Goal: Use online tool/utility: Utilize a website feature to perform a specific function

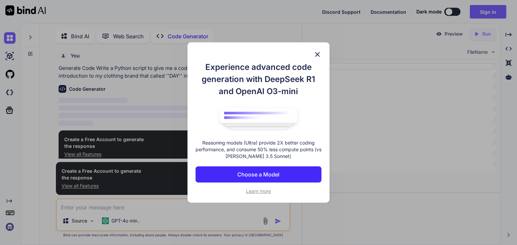
scroll to position [2, 0]
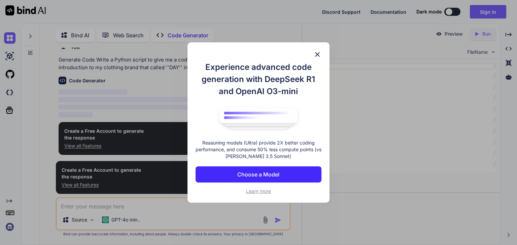
type textarea "x"
click at [317, 52] on img at bounding box center [317, 54] width 8 height 8
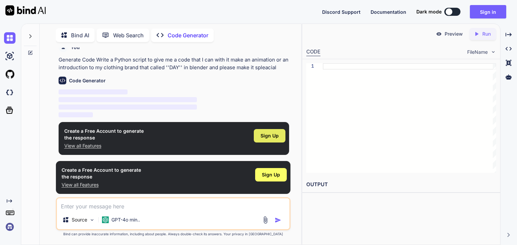
click at [262, 137] on span "Sign Up" at bounding box center [269, 136] width 18 height 7
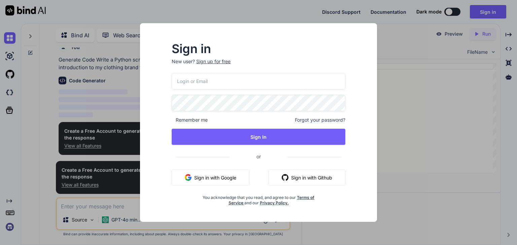
click at [227, 171] on button "Sign in with Google" at bounding box center [211, 178] width 78 height 16
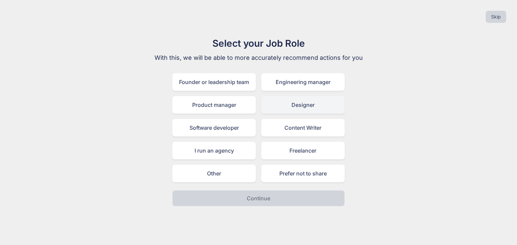
click at [308, 106] on div "Designer" at bounding box center [302, 104] width 83 height 17
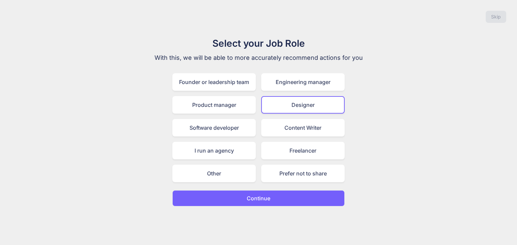
click at [285, 193] on button "Continue" at bounding box center [258, 198] width 172 height 16
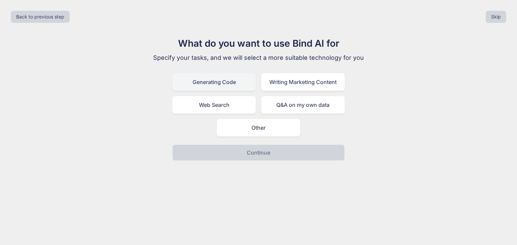
click at [214, 80] on div "Generating Code" at bounding box center [213, 81] width 83 height 17
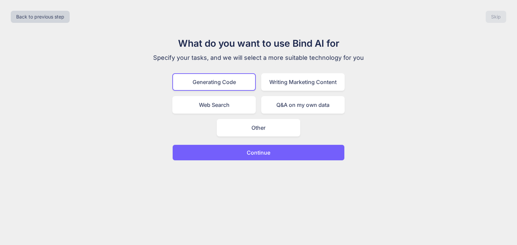
click at [238, 153] on button "Continue" at bounding box center [258, 153] width 172 height 16
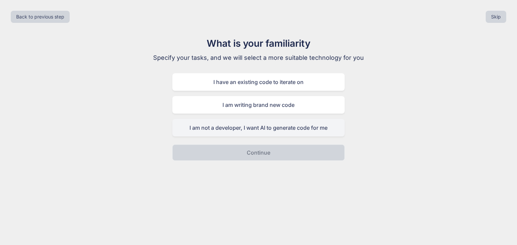
click at [251, 130] on div "I am not a developer, I want AI to generate code for me" at bounding box center [258, 127] width 172 height 17
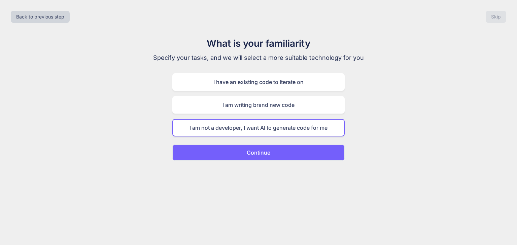
click at [248, 156] on p "Continue" at bounding box center [259, 153] width 24 height 8
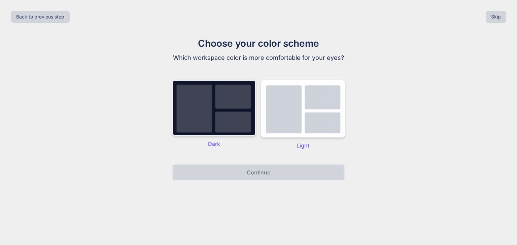
click at [235, 123] on img at bounding box center [213, 108] width 83 height 56
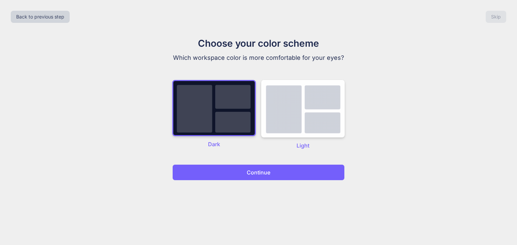
click at [244, 172] on button "Continue" at bounding box center [258, 173] width 172 height 16
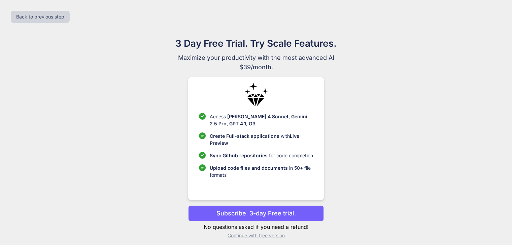
click at [244, 216] on p "Subscribe. 3-day Free trial." at bounding box center [255, 213] width 79 height 9
click at [220, 213] on p "Subscribe. 3-day Free trial." at bounding box center [255, 213] width 79 height 9
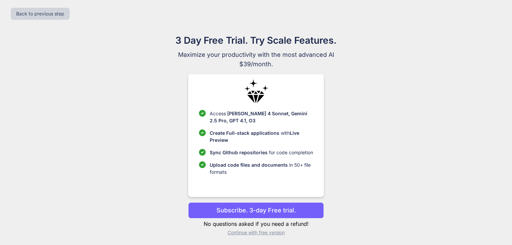
scroll to position [4, 0]
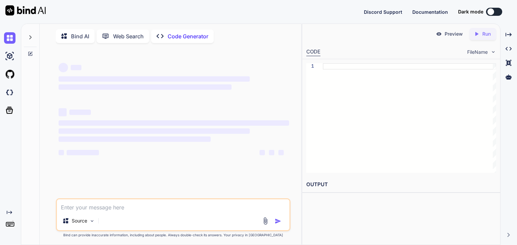
type textarea "x"
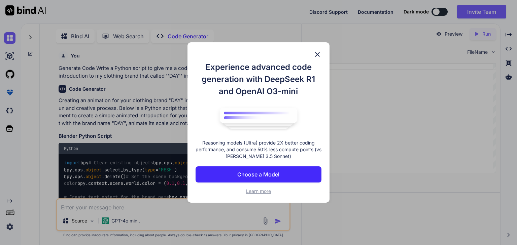
scroll to position [2, 0]
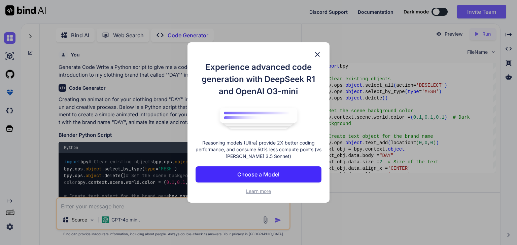
click at [270, 171] on p "Choose a Model" at bounding box center [258, 175] width 42 height 8
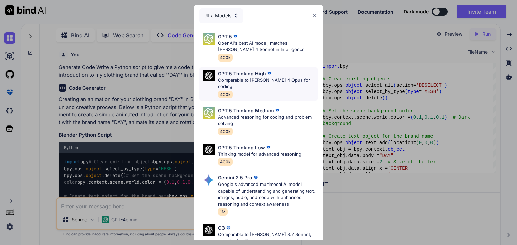
scroll to position [74, 0]
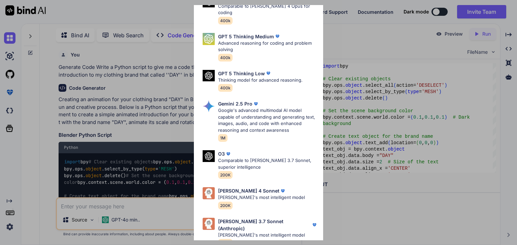
click at [348, 30] on div "Ultra Models GPT 5 OpenAI's best AI model, matches [PERSON_NAME] 4 Sonnet in In…" at bounding box center [258, 122] width 517 height 245
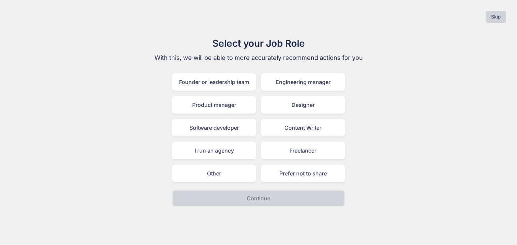
drag, startPoint x: 283, startPoint y: 102, endPoint x: 278, endPoint y: 118, distance: 16.8
click at [282, 102] on div "Designer" at bounding box center [302, 104] width 83 height 17
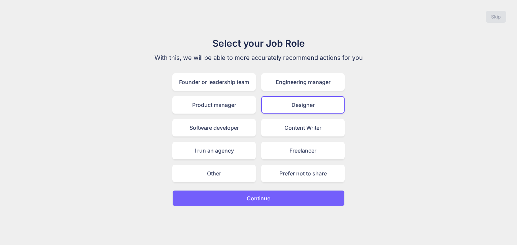
click at [267, 198] on p "Continue" at bounding box center [259, 198] width 24 height 8
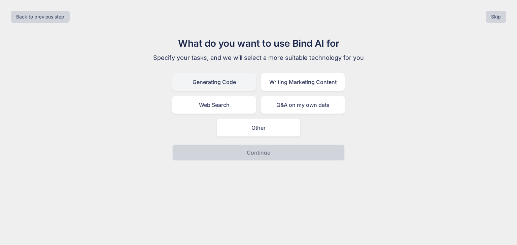
click at [231, 85] on div "Generating Code" at bounding box center [213, 81] width 83 height 17
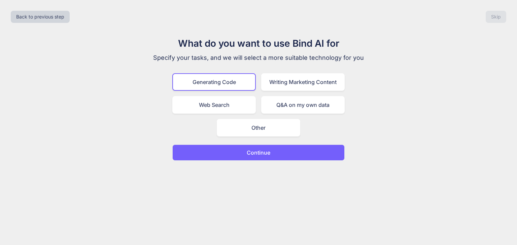
click at [240, 148] on button "Continue" at bounding box center [258, 153] width 172 height 16
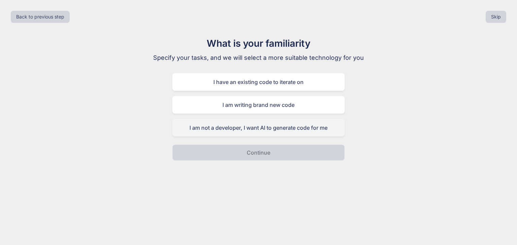
click at [261, 125] on div "I am not a developer, I want AI to generate code for me" at bounding box center [258, 127] width 172 height 17
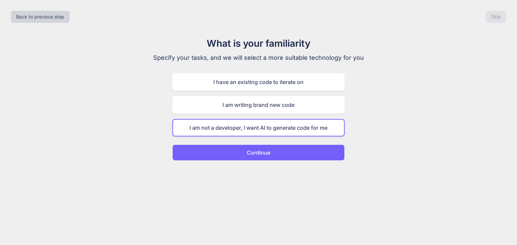
click at [260, 160] on button "Continue" at bounding box center [258, 153] width 172 height 16
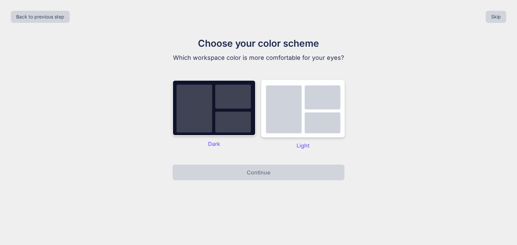
click at [211, 125] on img at bounding box center [213, 108] width 83 height 56
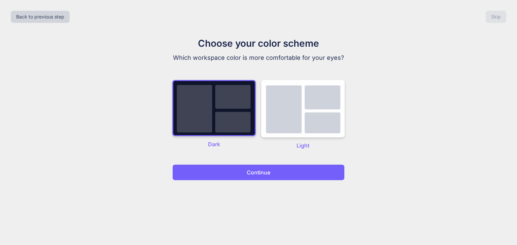
click at [216, 168] on button "Continue" at bounding box center [258, 173] width 172 height 16
click at [237, 174] on button "Continue" at bounding box center [258, 173] width 172 height 16
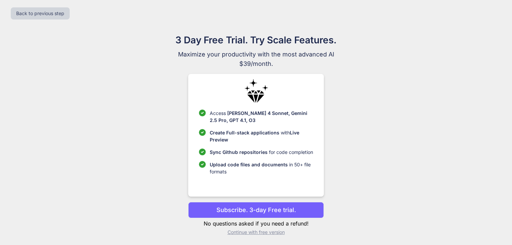
scroll to position [4, 0]
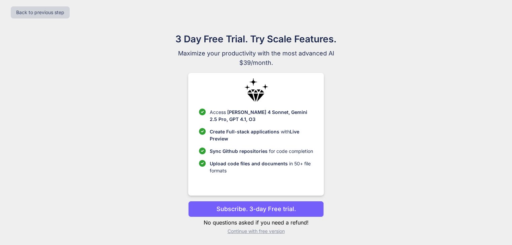
click at [248, 232] on p "Continue with free version" at bounding box center [256, 231] width 136 height 7
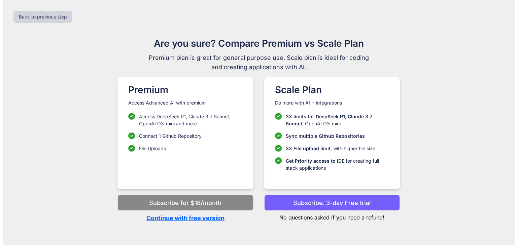
scroll to position [0, 0]
click at [190, 220] on p "Continue with free version" at bounding box center [185, 218] width 136 height 9
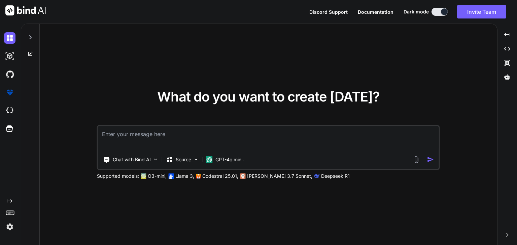
type textarea "x"
type textarea "give me a code that I can with it make an animation or an introduction to my cl…"
type textarea "x"
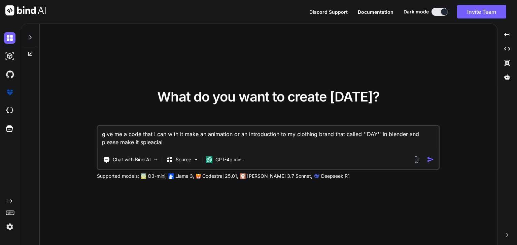
type textarea "give me a code that I can with it make an animation or an introduction to my cl…"
click at [427, 156] on img "button" at bounding box center [430, 159] width 7 height 7
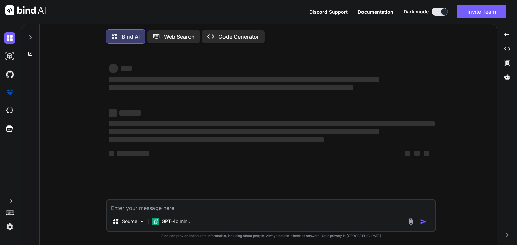
type textarea "x"
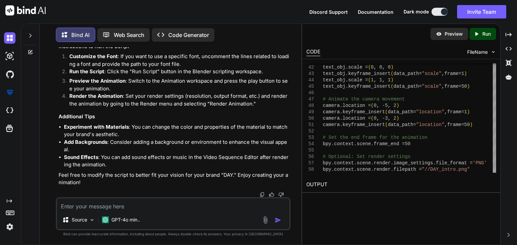
scroll to position [408, 0]
click at [485, 40] on div "Preview Created with Pixso. Run" at bounding box center [401, 34] width 198 height 20
click at [485, 37] on div "Created with Pixso. Run" at bounding box center [482, 34] width 27 height 12
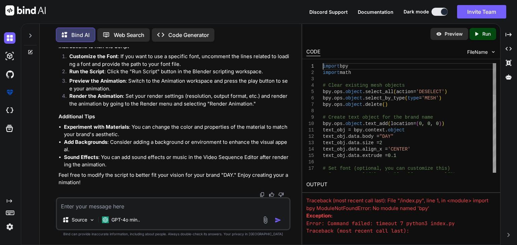
scroll to position [0, 0]
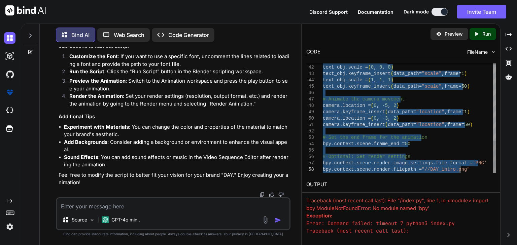
drag, startPoint x: 323, startPoint y: 66, endPoint x: 466, endPoint y: 182, distance: 183.9
type textarea "import bpy import math # Clear existing mesh objects bpy.ops.object.select_all(…"
click at [127, 208] on textarea at bounding box center [173, 205] width 232 height 12
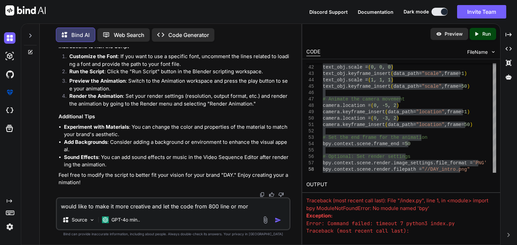
type textarea "would like to make it more creative and let the code from 800 line or more"
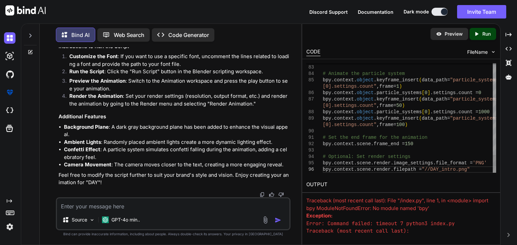
scroll to position [0, 0]
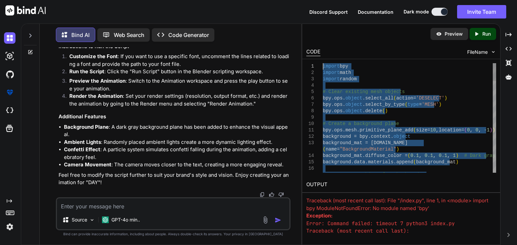
drag, startPoint x: 461, startPoint y: 170, endPoint x: 291, endPoint y: 16, distance: 228.9
type textarea "import bpy import math import random # Clear existing mesh objects bpy.ops.obje…"
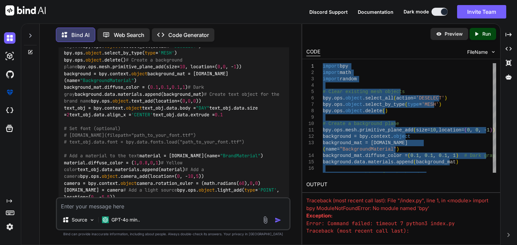
scroll to position [717, 0]
